Goal: Task Accomplishment & Management: Use online tool/utility

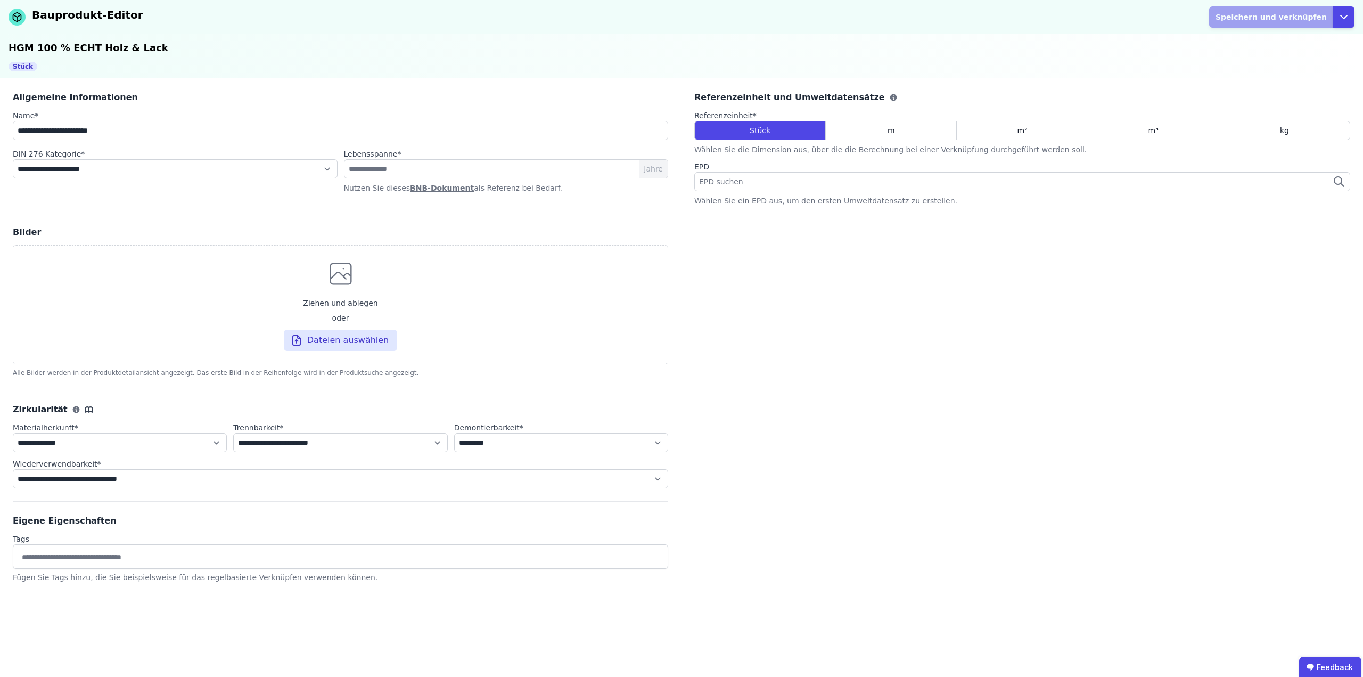
select select "**********"
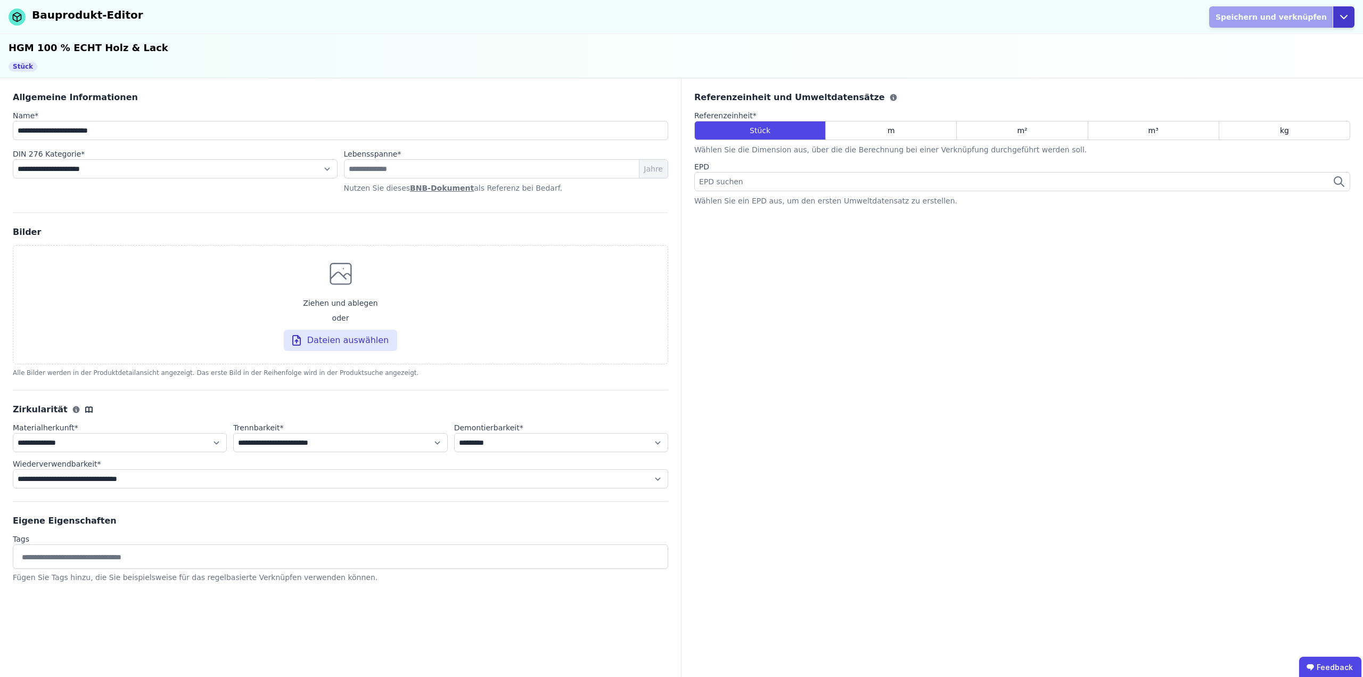
click at [1336, 21] on button "Open options" at bounding box center [1343, 16] width 22 height 21
click at [1255, 64] on div "Abbrechen" at bounding box center [1295, 61] width 118 height 19
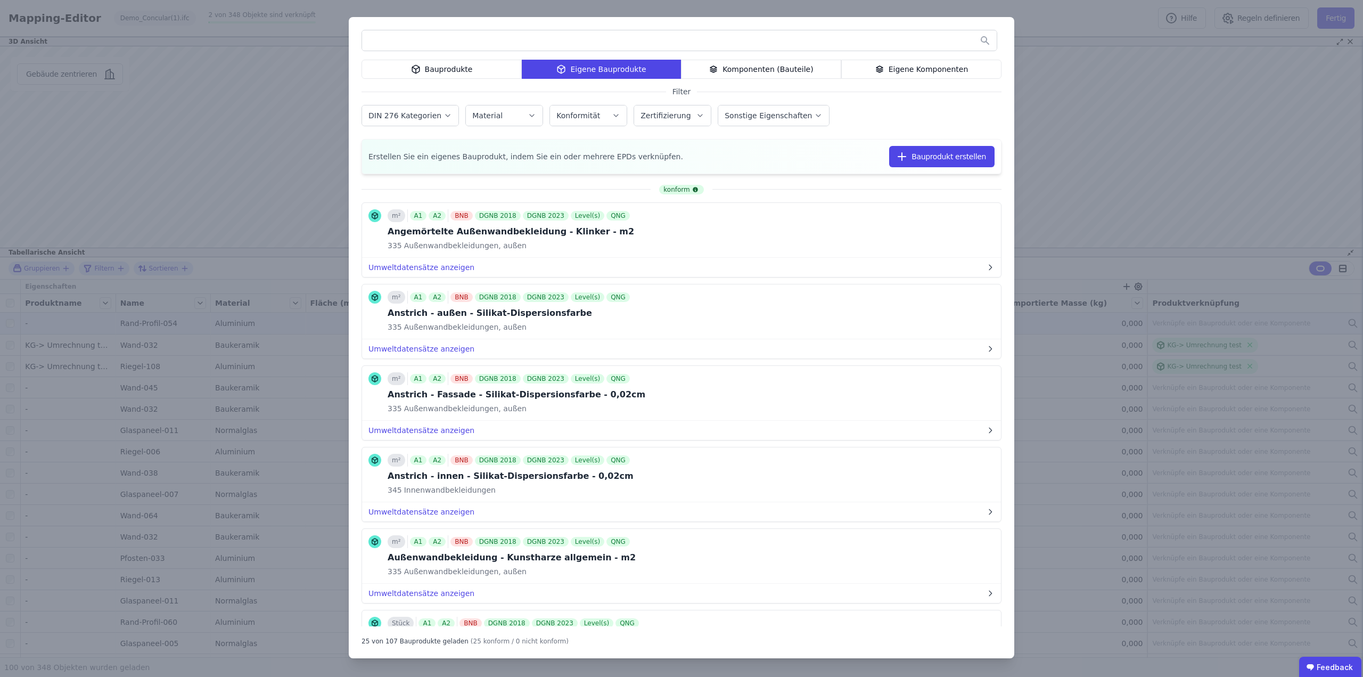
click at [1048, 134] on div "Bauprodukte Eigene Bauprodukte Komponenten (Bauteile) Eigene Komponenten Filter…" at bounding box center [681, 338] width 1363 height 677
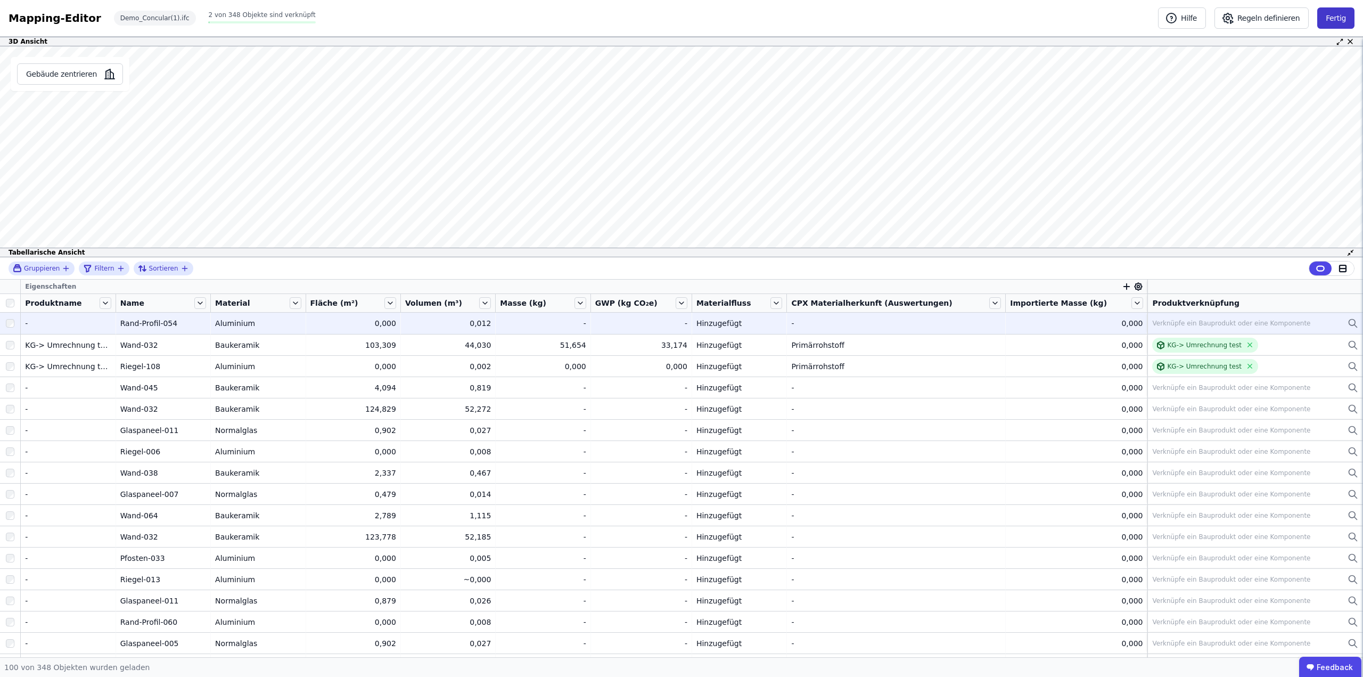
click at [1340, 13] on button "Fertig" at bounding box center [1335, 17] width 37 height 21
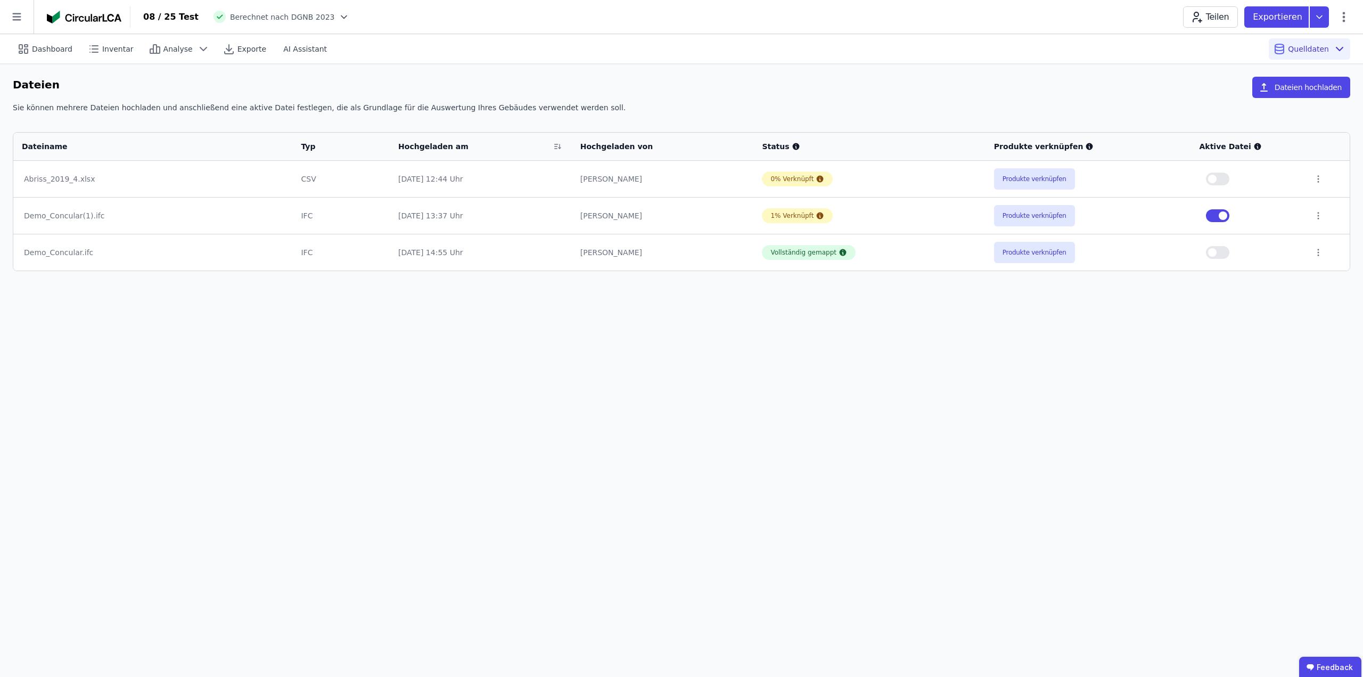
click at [23, 14] on icon at bounding box center [17, 17] width 34 height 34
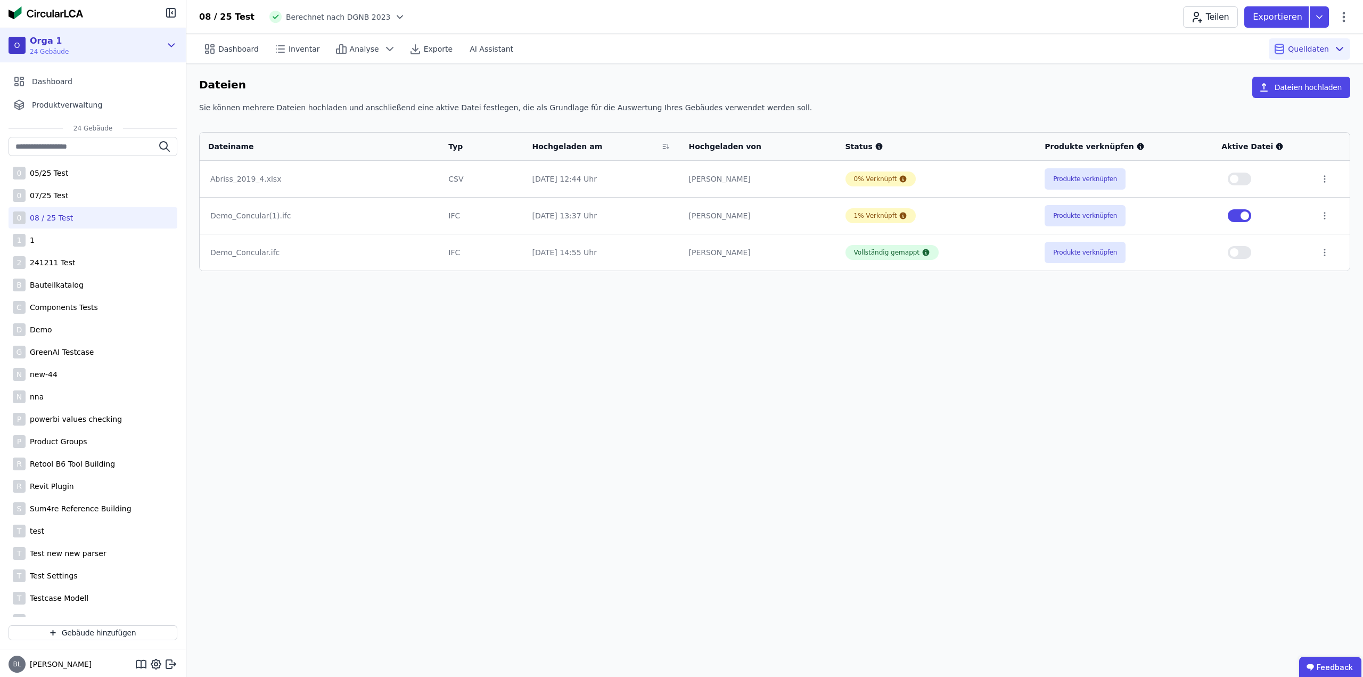
click at [168, 45] on icon at bounding box center [172, 45] width 12 height 13
